Goal: Check status: Check status

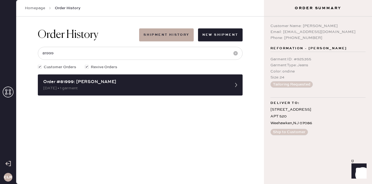
click at [6, 91] on use at bounding box center [8, 91] width 11 height 11
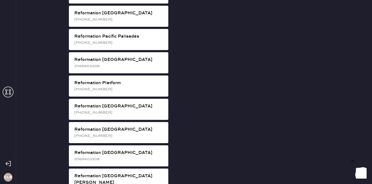
scroll to position [747, 0]
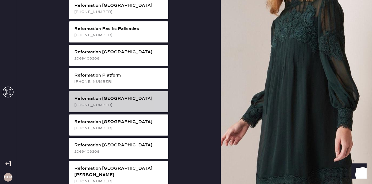
click at [143, 102] on div "[PHONE_NUMBER]" at bounding box center [119, 105] width 90 height 6
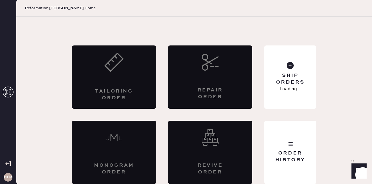
scroll to position [12, 0]
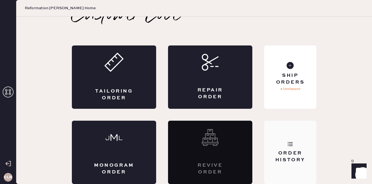
click at [294, 137] on div "Order History" at bounding box center [290, 151] width 52 height 63
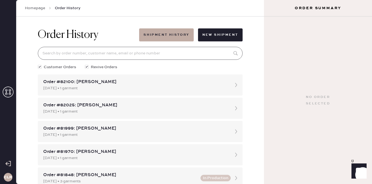
click at [125, 52] on input at bounding box center [140, 53] width 205 height 13
paste input "81815"
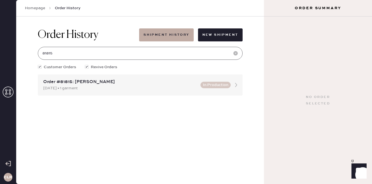
type input "81815"
click at [97, 83] on div "Order #81815: [PERSON_NAME]" at bounding box center [120, 82] width 154 height 6
